Goal: Find specific page/section: Find specific page/section

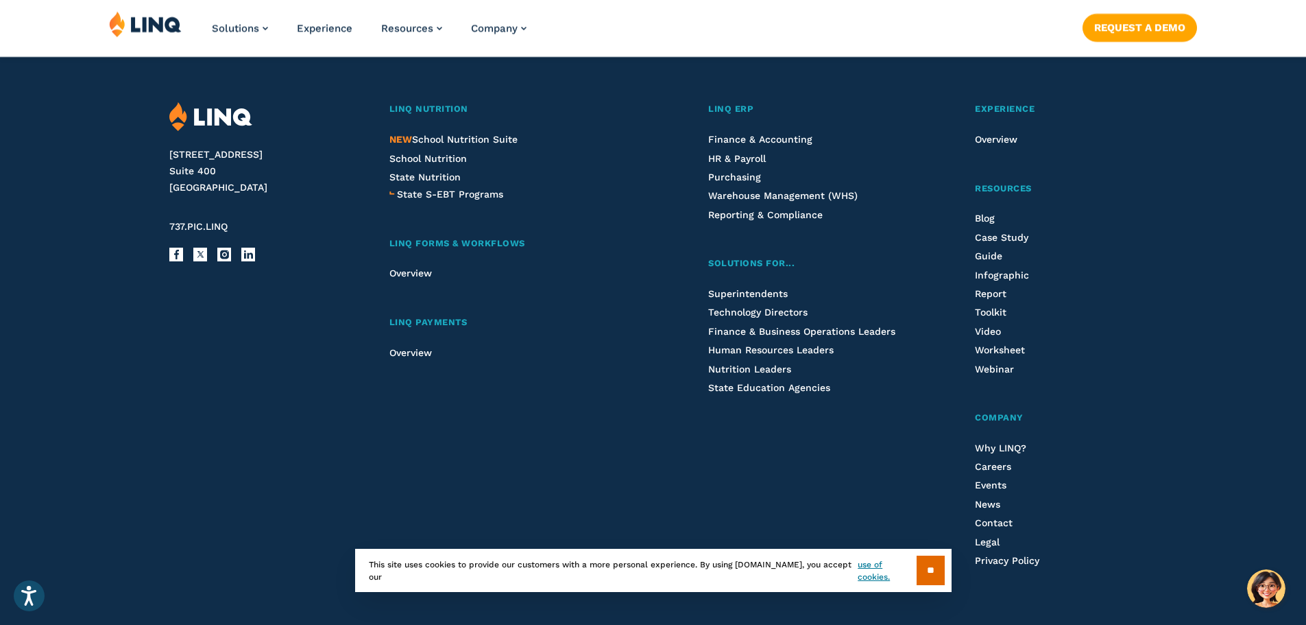
scroll to position [3565, 0]
click at [987, 468] on span "Careers" at bounding box center [993, 465] width 36 height 11
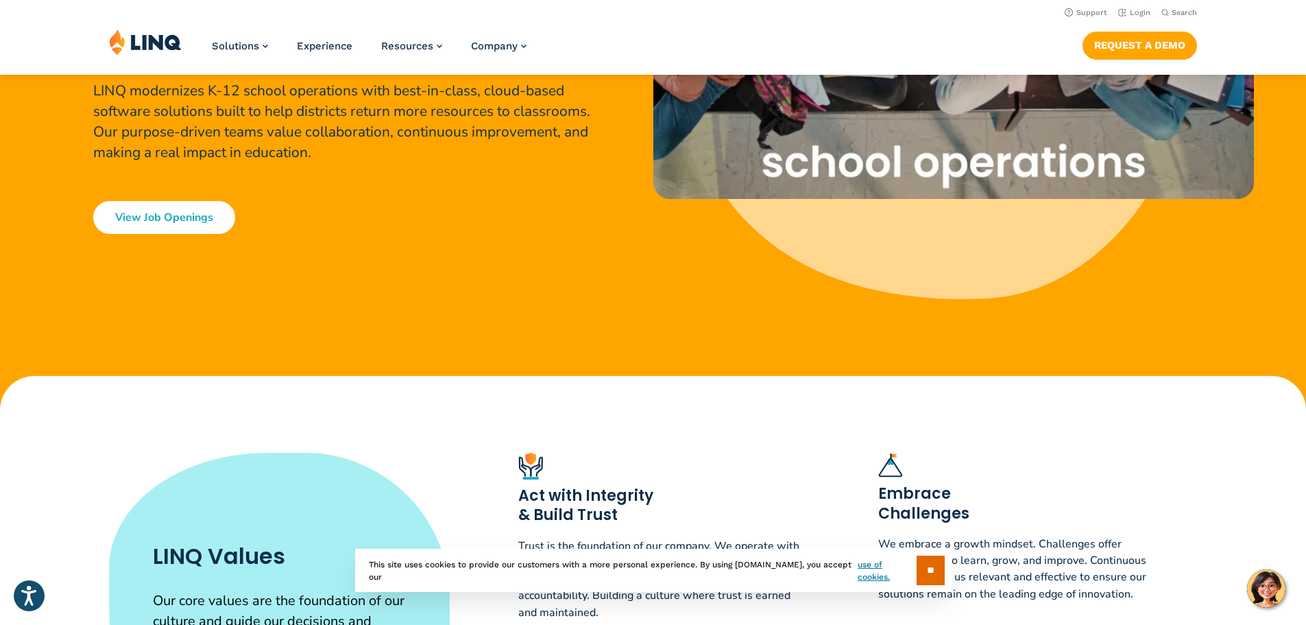
click at [190, 210] on link "View Job Openings" at bounding box center [164, 217] width 142 height 33
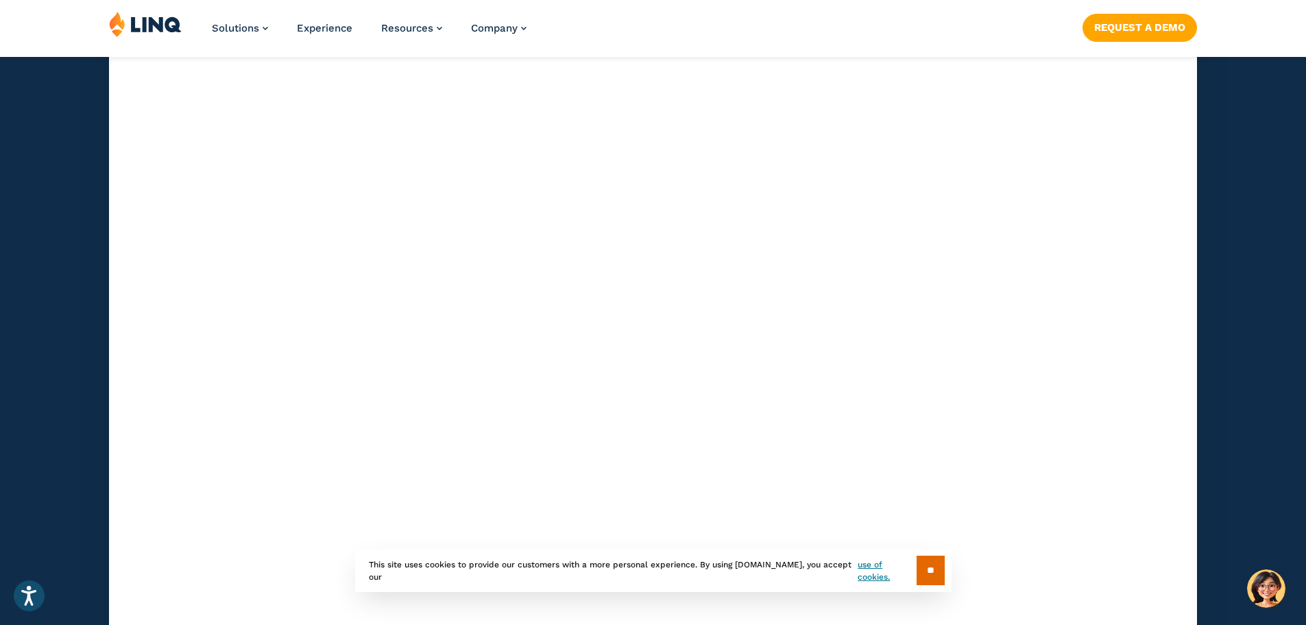
scroll to position [4119, 0]
